Goal: Task Accomplishment & Management: Use online tool/utility

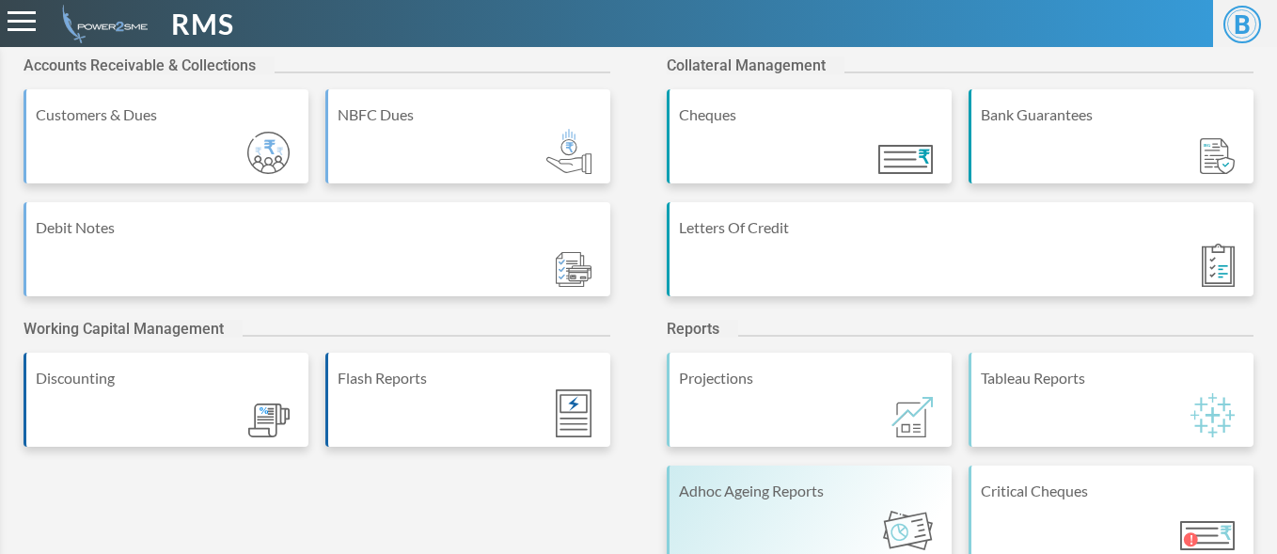
click at [715, 497] on div "Adhoc Ageing Reports" at bounding box center [810, 490] width 263 height 23
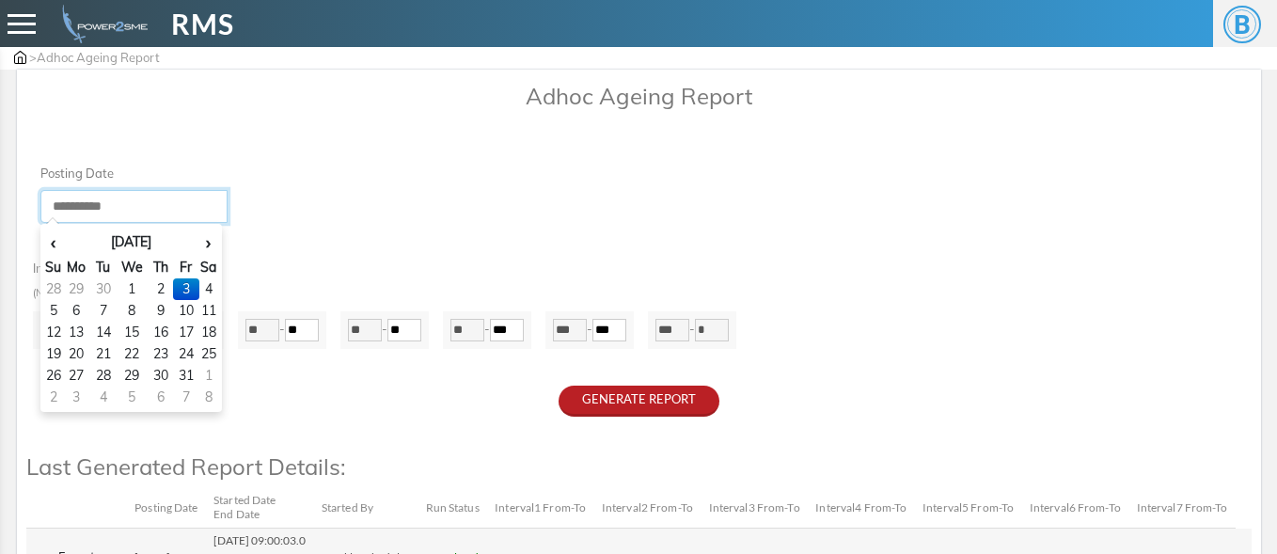
click at [159, 199] on input "**********" at bounding box center [134, 206] width 188 height 33
click at [105, 291] on td "30" at bounding box center [102, 289] width 25 height 22
type input "**********"
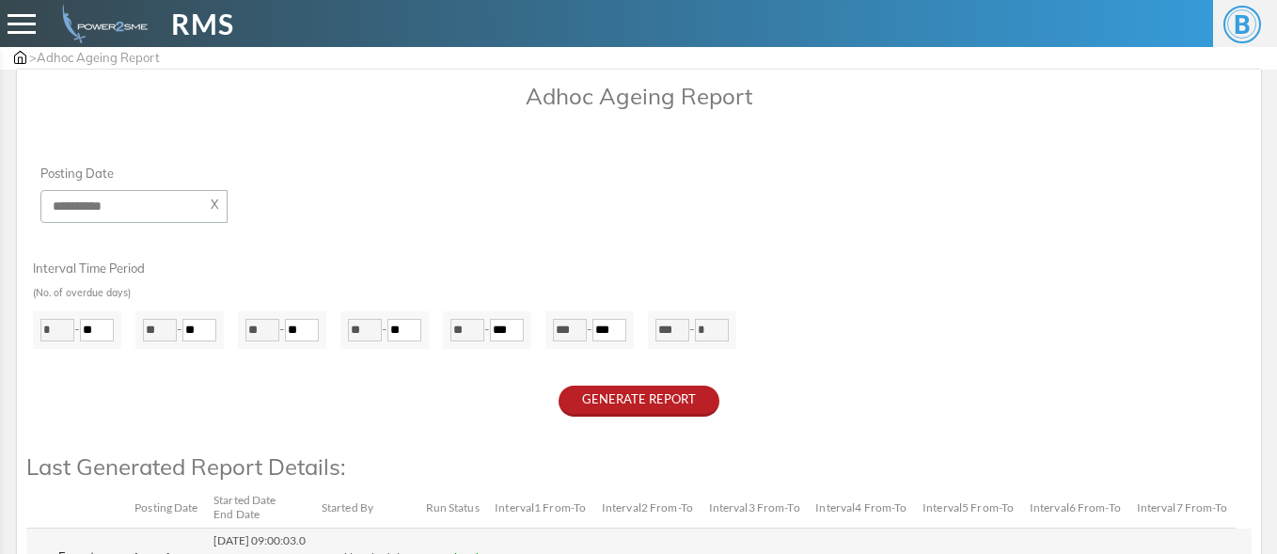
click at [348, 206] on div "**********" at bounding box center [638, 193] width 1225 height 59
click at [648, 408] on button "GENERATE REPORT" at bounding box center [638, 400] width 161 height 31
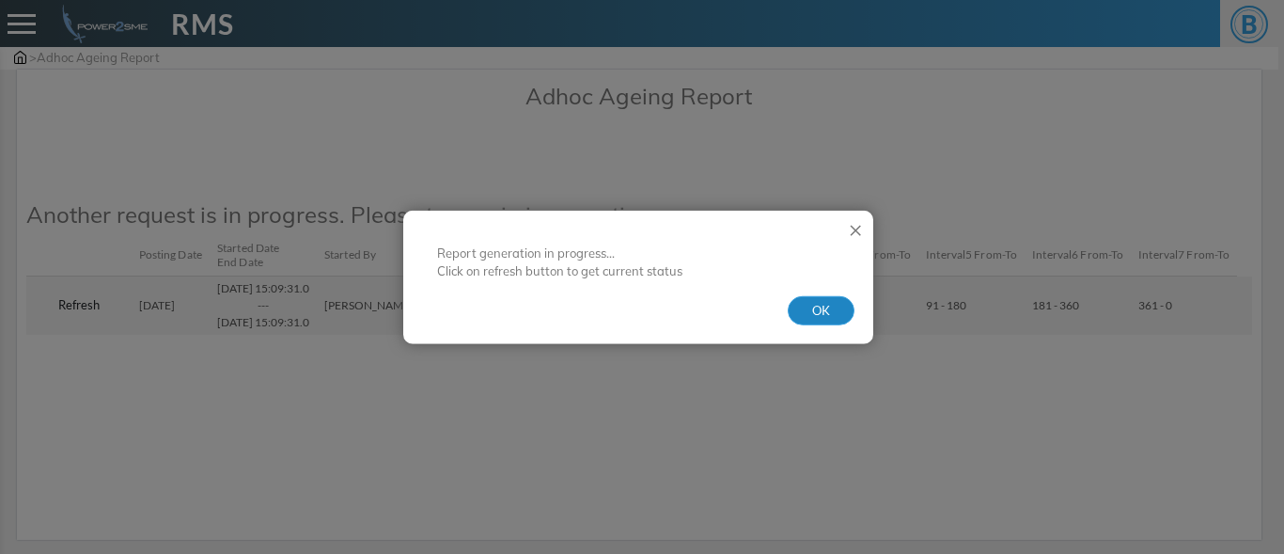
click at [824, 311] on button "OK" at bounding box center [821, 310] width 67 height 30
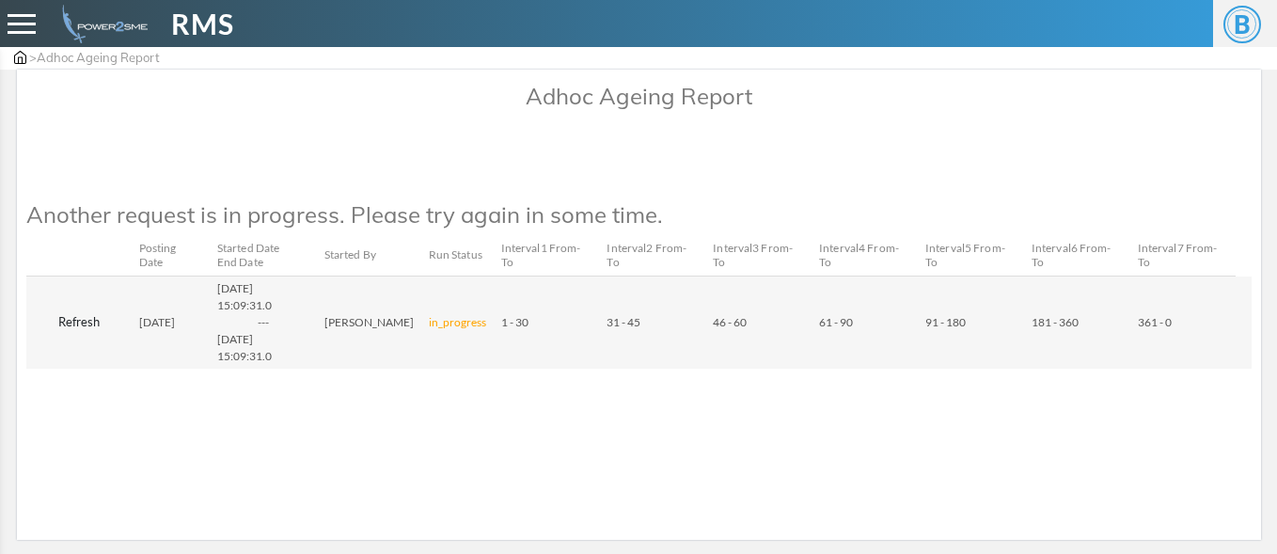
click at [72, 316] on button "Refresh" at bounding box center [79, 322] width 90 height 30
click at [86, 323] on button "Refresh" at bounding box center [79, 322] width 90 height 30
click at [63, 322] on button "Refresh" at bounding box center [79, 322] width 90 height 30
click at [78, 319] on button "Refresh" at bounding box center [79, 322] width 90 height 30
click at [81, 321] on button "Refresh" at bounding box center [79, 322] width 90 height 30
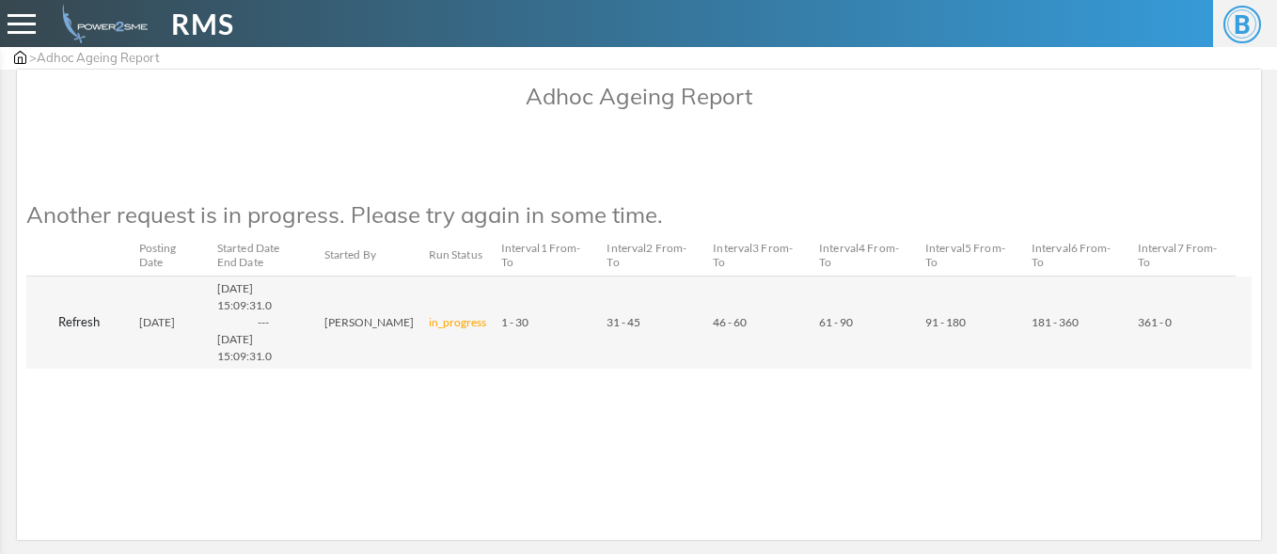
click at [79, 322] on button "Refresh" at bounding box center [79, 322] width 90 height 30
click at [84, 328] on button "Refresh" at bounding box center [79, 322] width 90 height 30
click at [104, 328] on button "Refresh" at bounding box center [79, 322] width 90 height 30
click at [94, 326] on button "Refresh" at bounding box center [79, 322] width 90 height 30
click at [77, 321] on button "Refresh" at bounding box center [79, 322] width 90 height 30
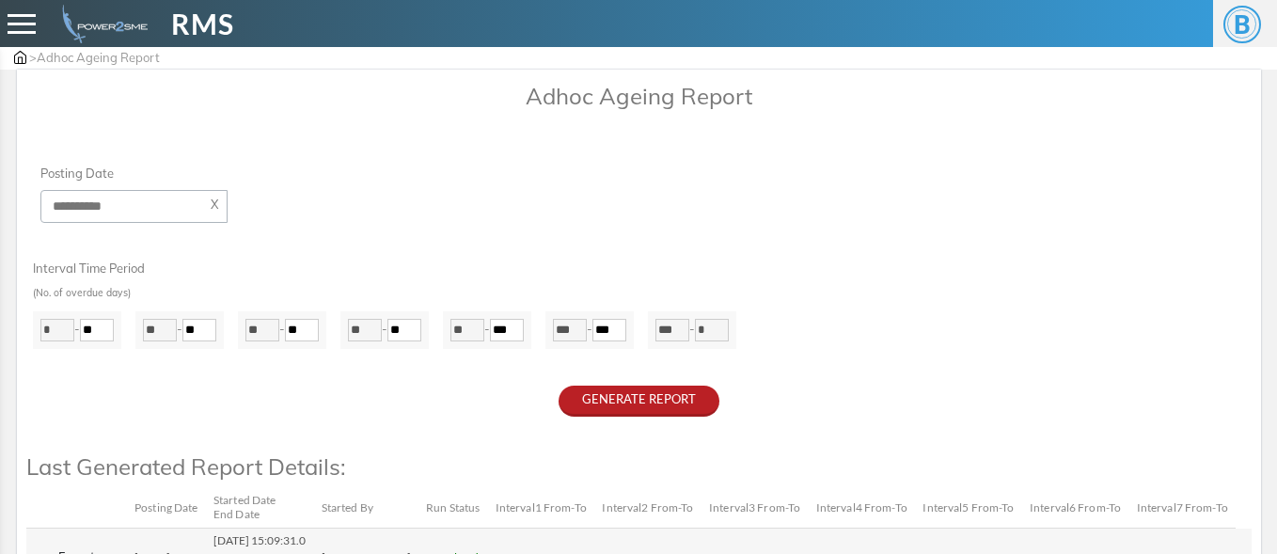
scroll to position [117, 0]
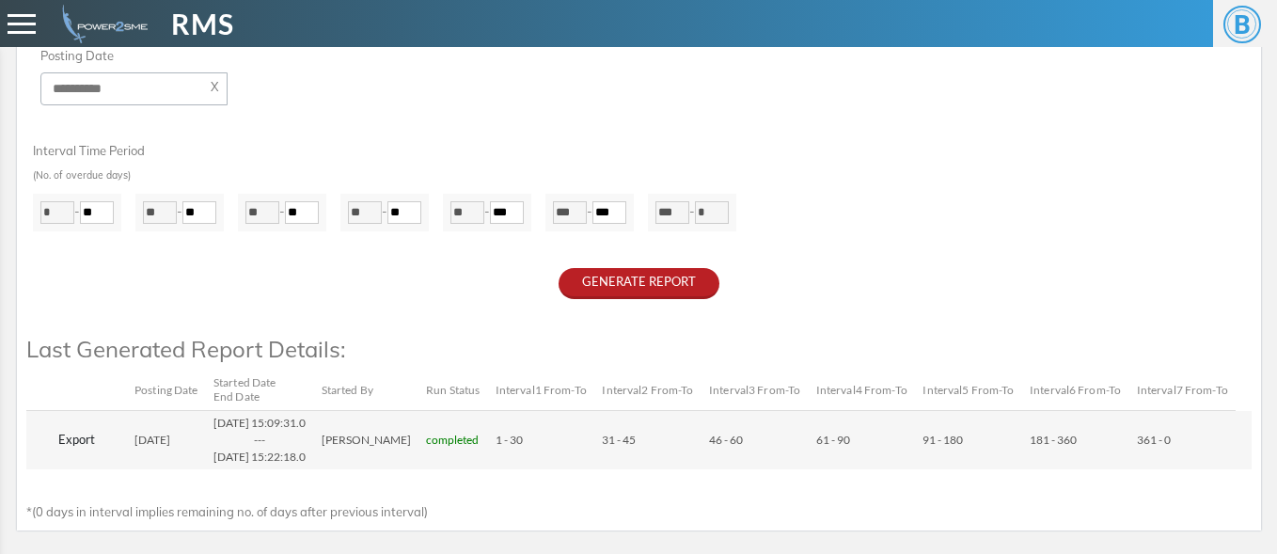
click at [72, 440] on button "Export" at bounding box center [77, 440] width 86 height 30
